Goal: Information Seeking & Learning: Learn about a topic

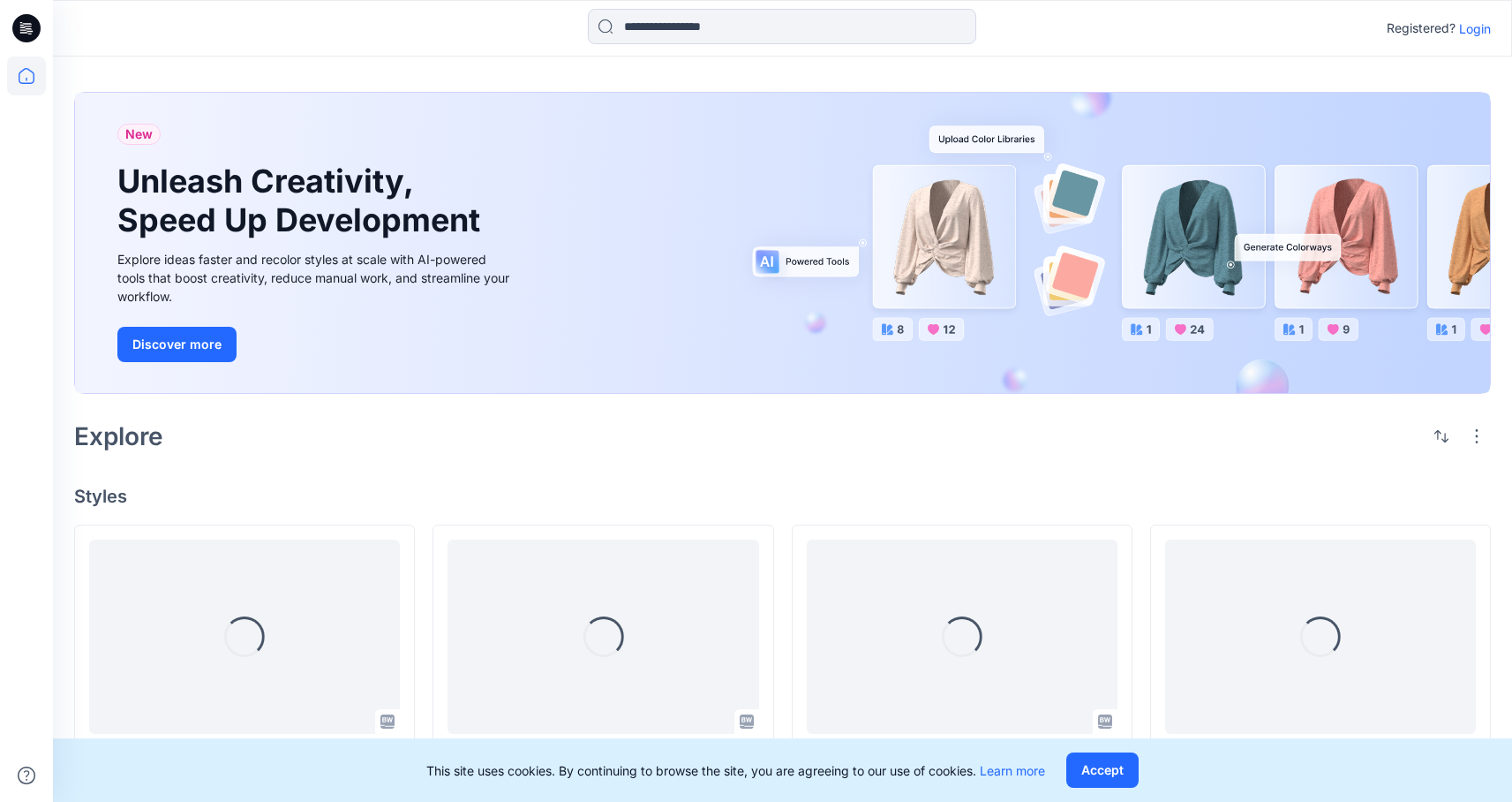
click at [1479, 32] on p "Login" at bounding box center [1474, 28] width 32 height 18
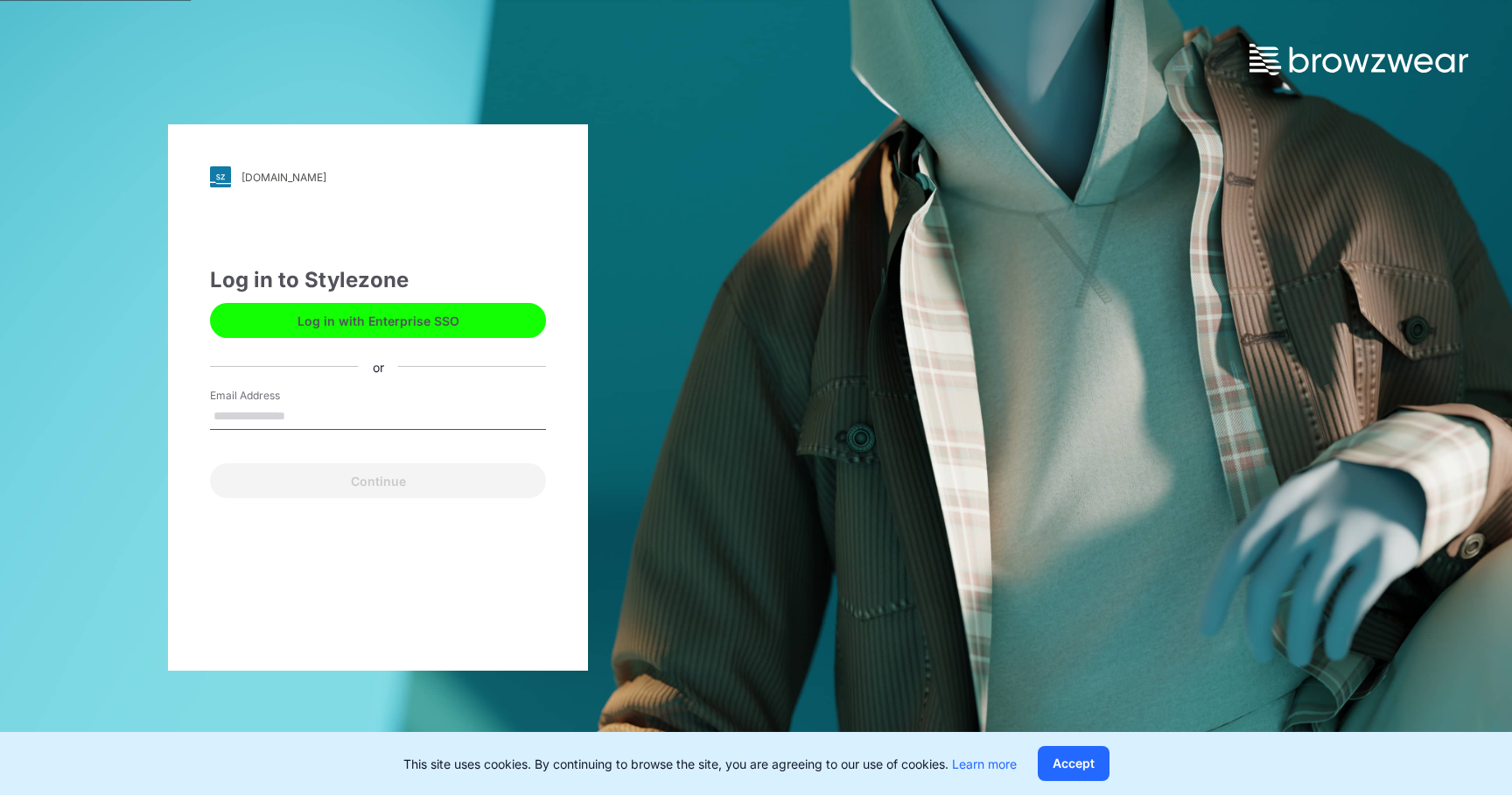
click at [484, 325] on button "Log in with Enterprise SSO" at bounding box center [378, 320] width 336 height 35
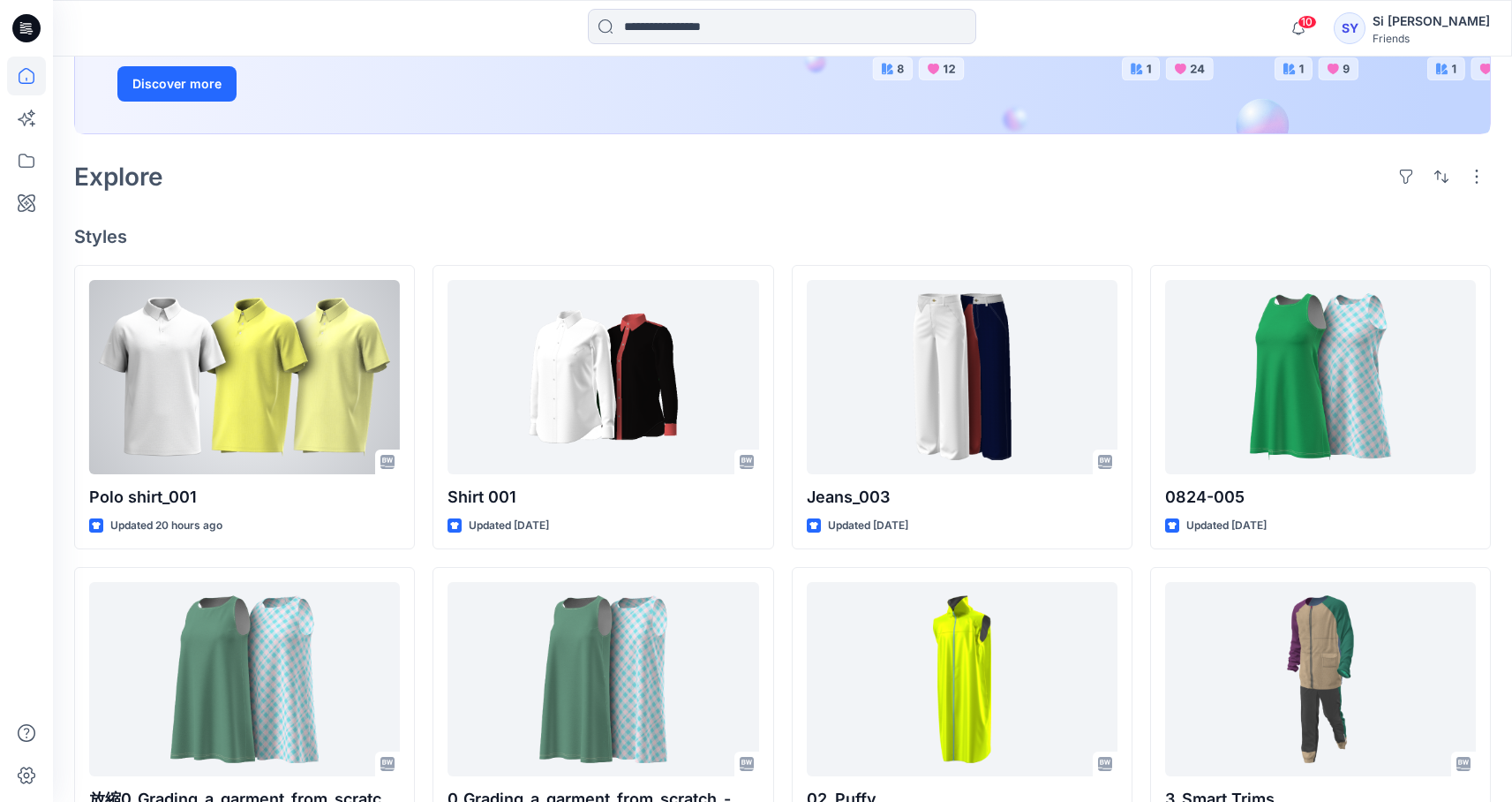
scroll to position [90, 0]
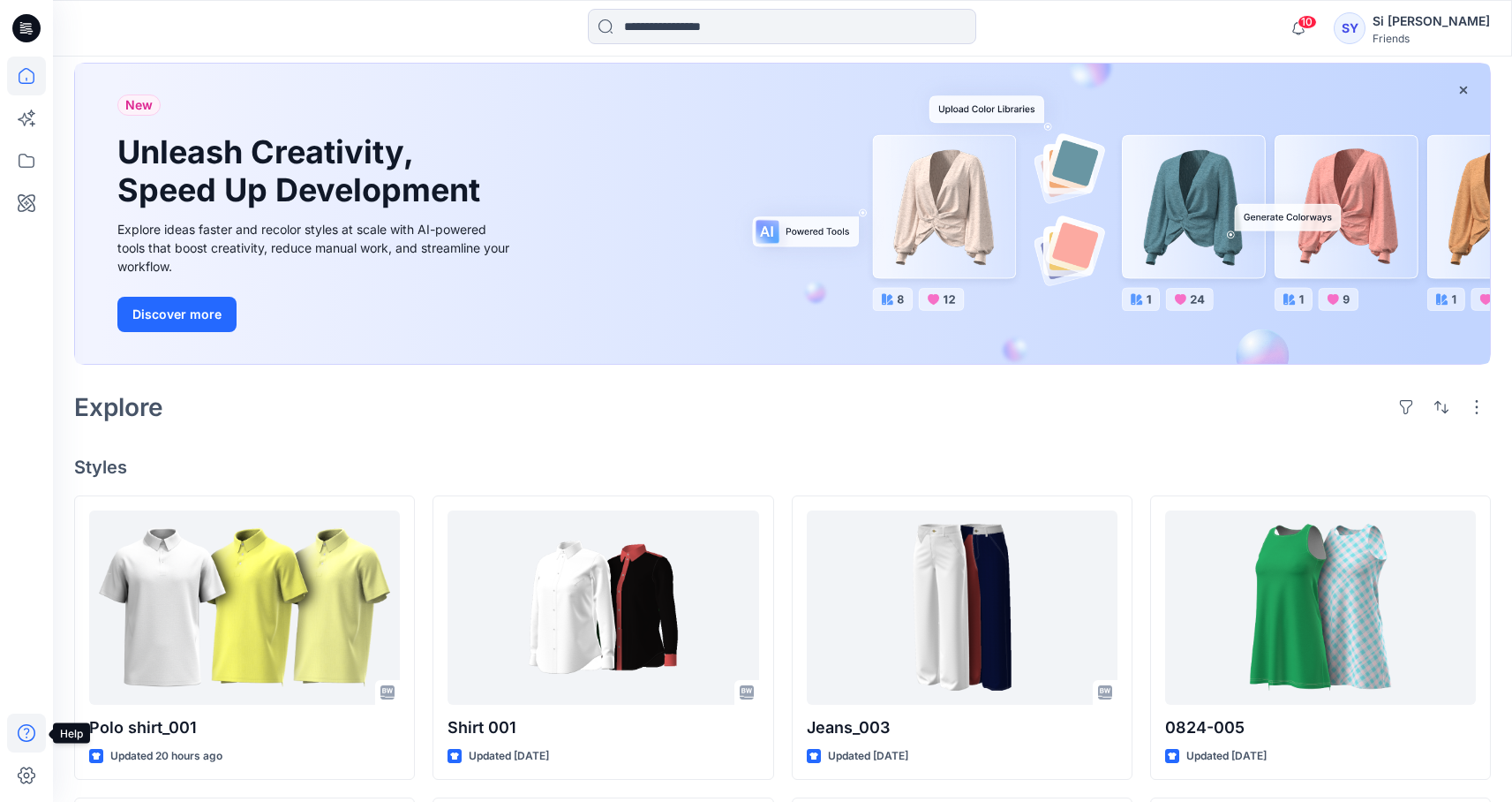
click at [26, 737] on icon at bounding box center [26, 733] width 17 height 17
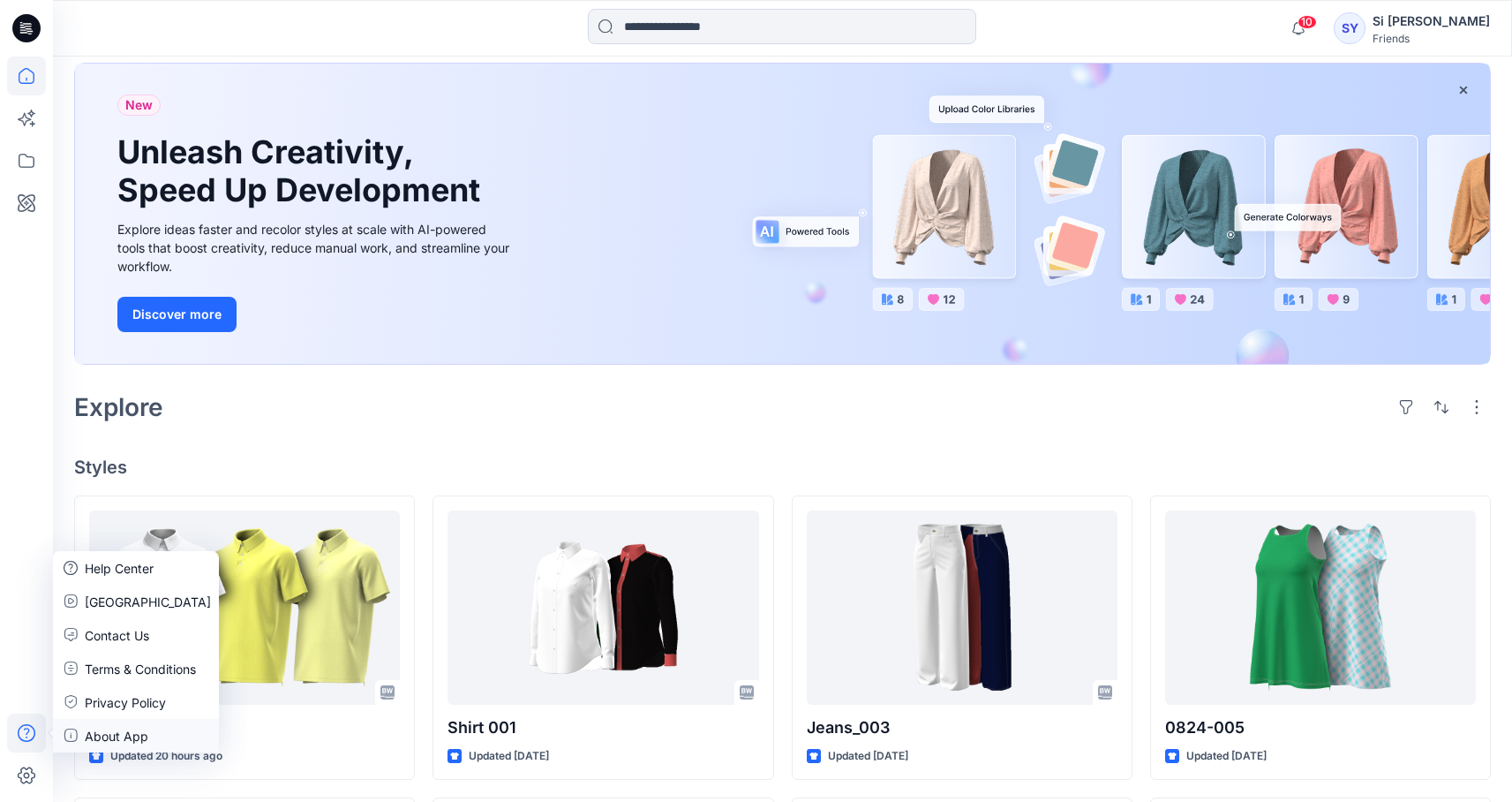
click at [109, 733] on p "About App" at bounding box center [117, 735] width 64 height 18
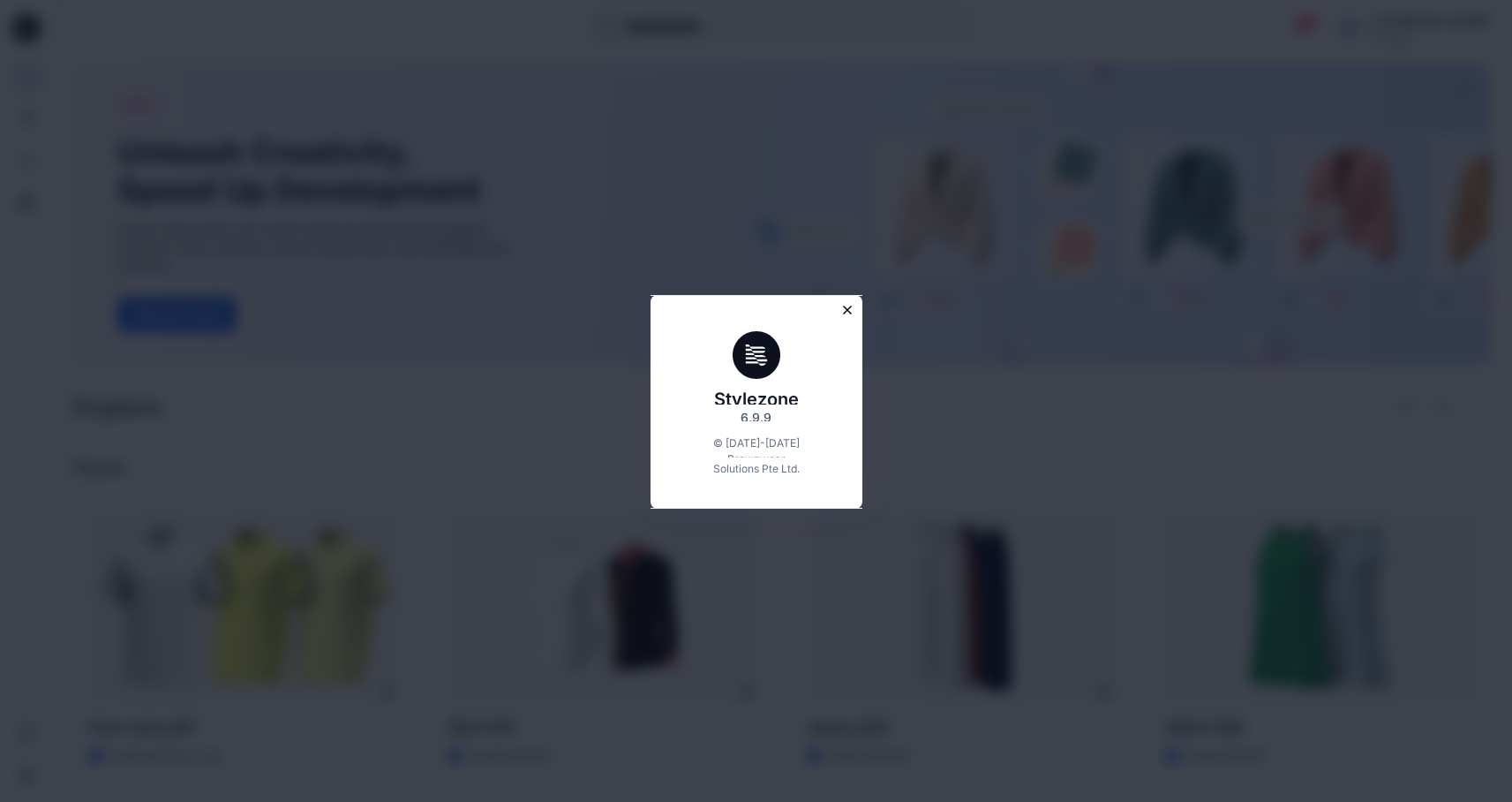
click at [851, 304] on icon "Close modal" at bounding box center [847, 310] width 15 height 15
